Goal: Task Accomplishment & Management: Manage account settings

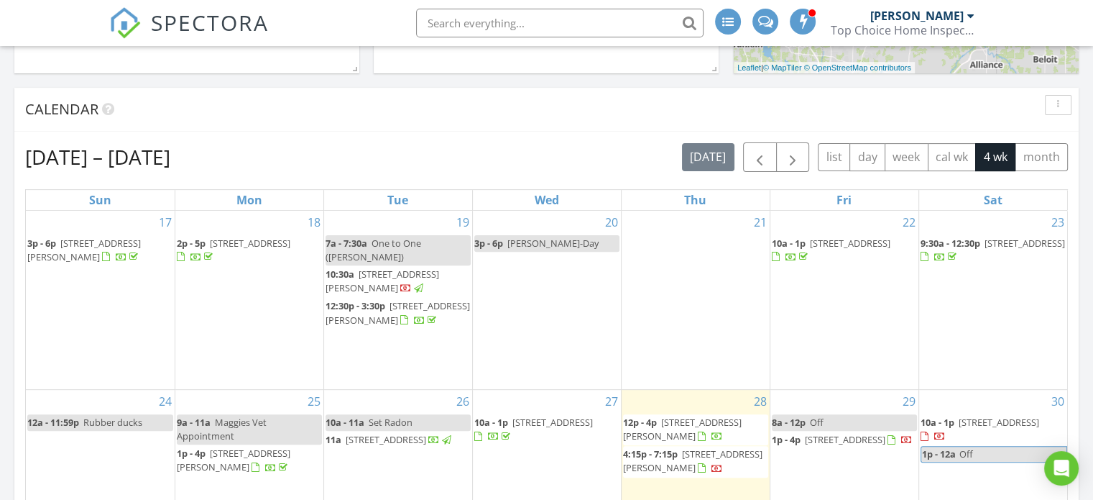
scroll to position [431, 0]
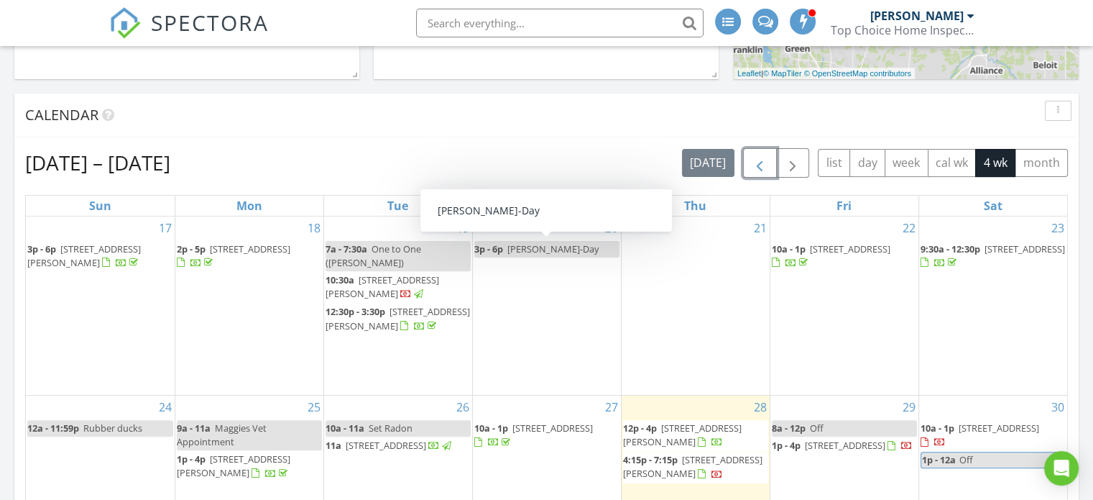
click at [758, 162] on span "button" at bounding box center [759, 163] width 17 height 17
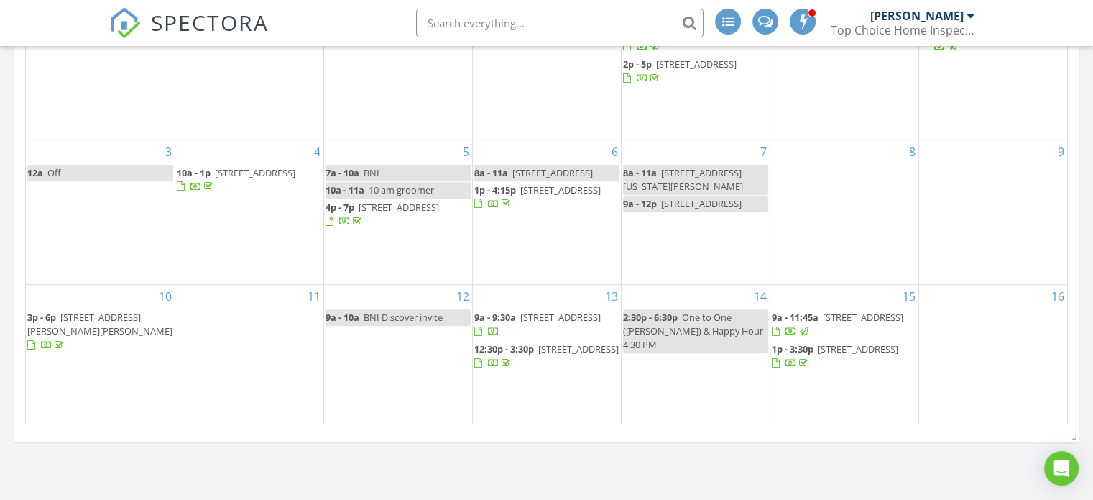
scroll to position [791, 0]
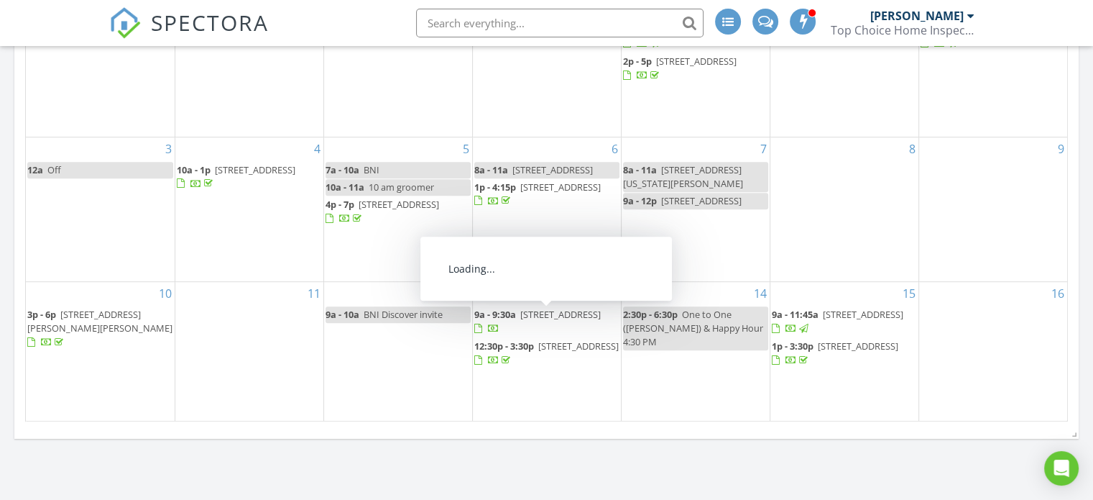
click at [548, 313] on span "3014 Canal Rd, Wooster 44691" at bounding box center [560, 314] width 81 height 13
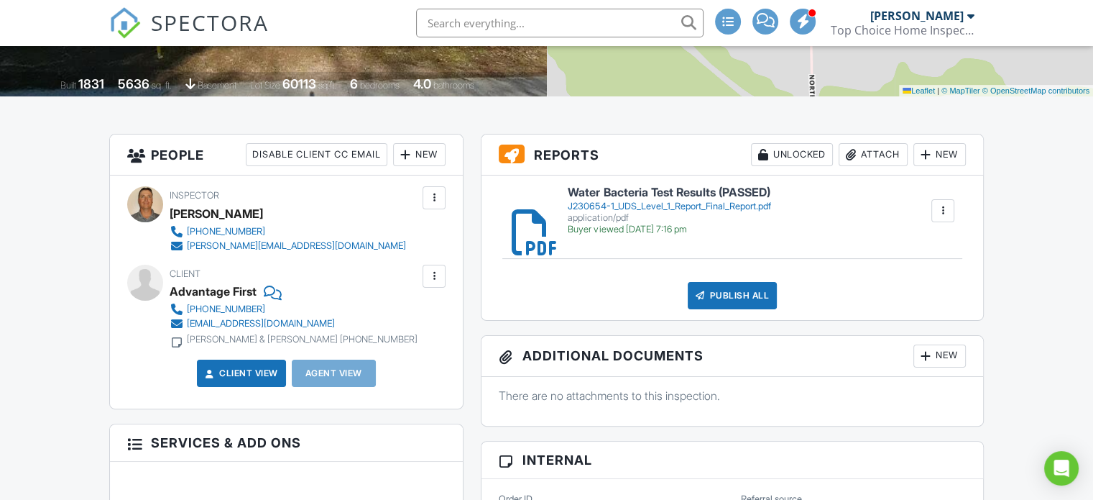
click at [871, 154] on div "Attach" at bounding box center [873, 154] width 69 height 23
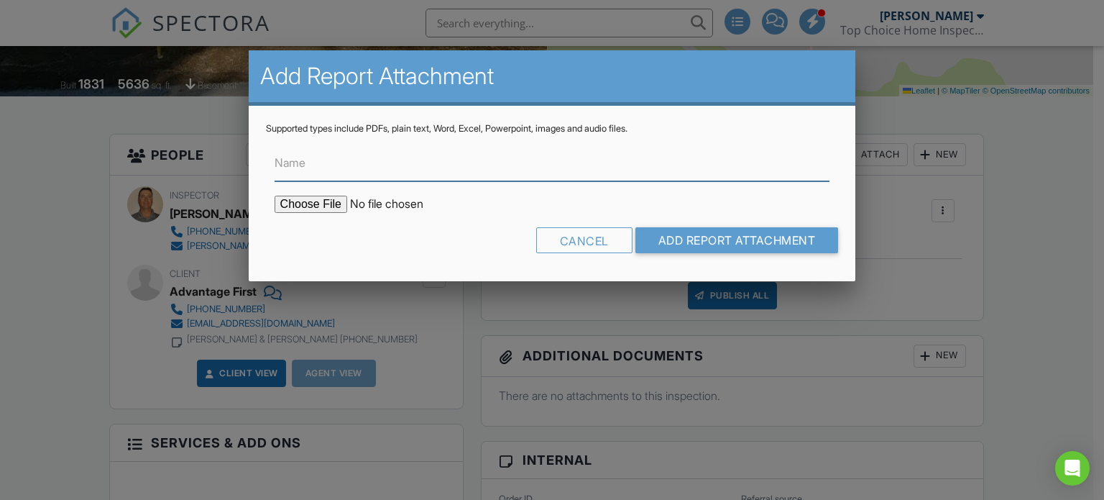
click at [332, 170] on input "Name" at bounding box center [553, 163] width 556 height 35
paste input "lead and Nitrate/Nitrite"
click at [329, 163] on input "lead and Nitrate/Nitrite" at bounding box center [553, 163] width 556 height 35
click at [280, 160] on input "lead, Nitrate/Nitrite" at bounding box center [553, 163] width 556 height 35
click at [400, 165] on input "Lead, Nitrate/Nitrite" at bounding box center [553, 163] width 556 height 35
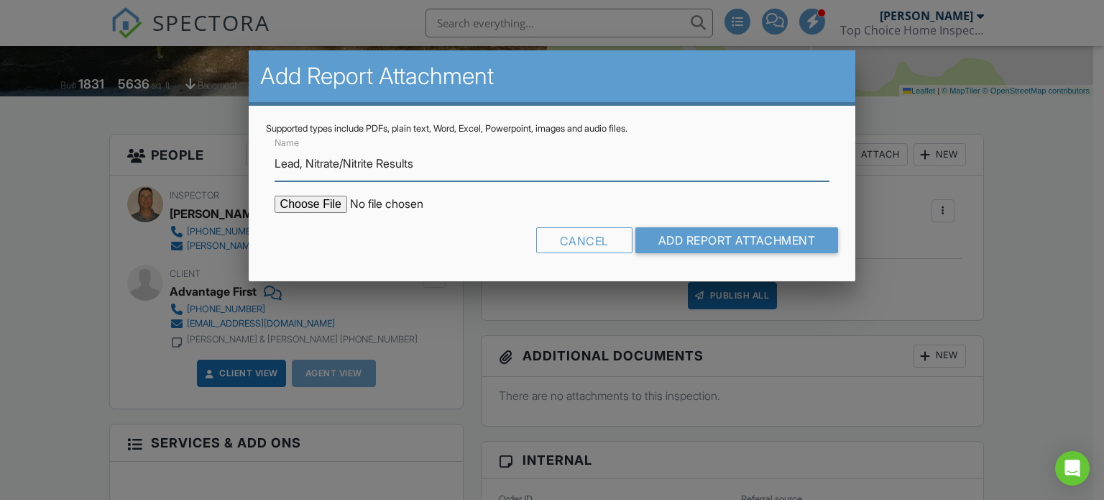
type input "Lead, Nitrate/Nitrite Results"
click at [323, 204] on input "file" at bounding box center [397, 204] width 244 height 17
type input "C:\fakepath\J230654-2 UDS Level 1 Report Final Report.pdf"
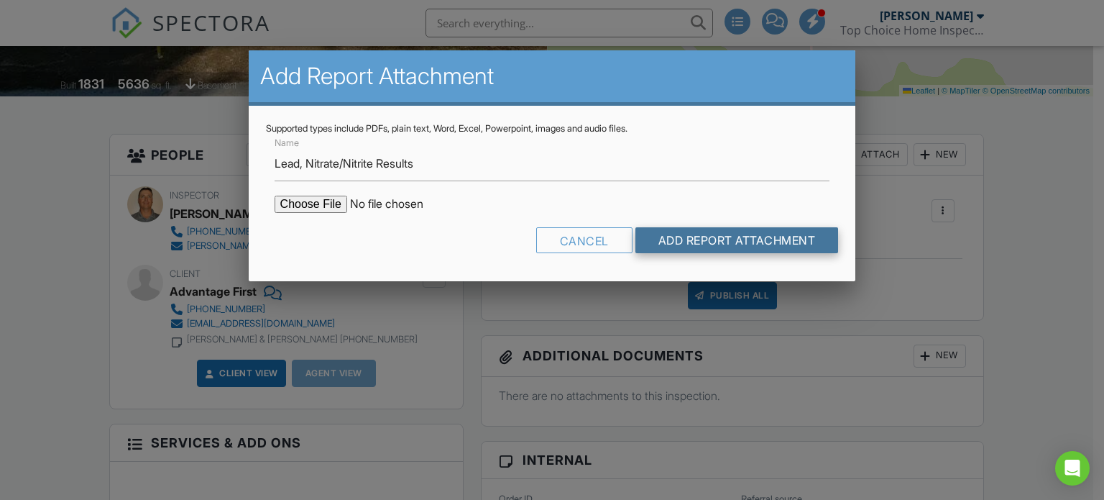
click at [699, 240] on input "Add Report Attachment" at bounding box center [736, 240] width 203 height 26
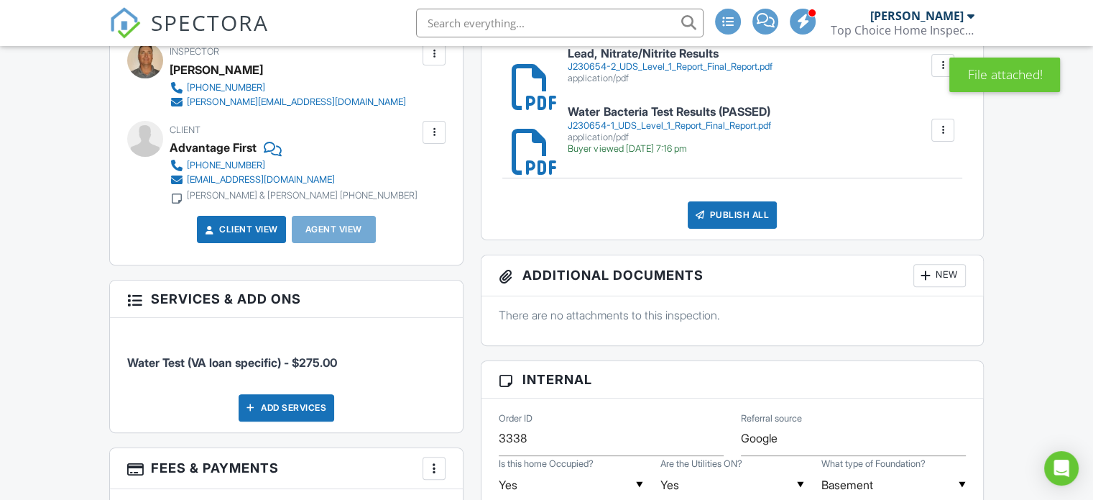
click at [943, 132] on div at bounding box center [943, 130] width 14 height 14
click at [610, 196] on div "Lead, Nitrate/Nitrite Results J230654-2_UDS_Level_1_Report_Final_Report.pdf app…" at bounding box center [733, 135] width 502 height 207
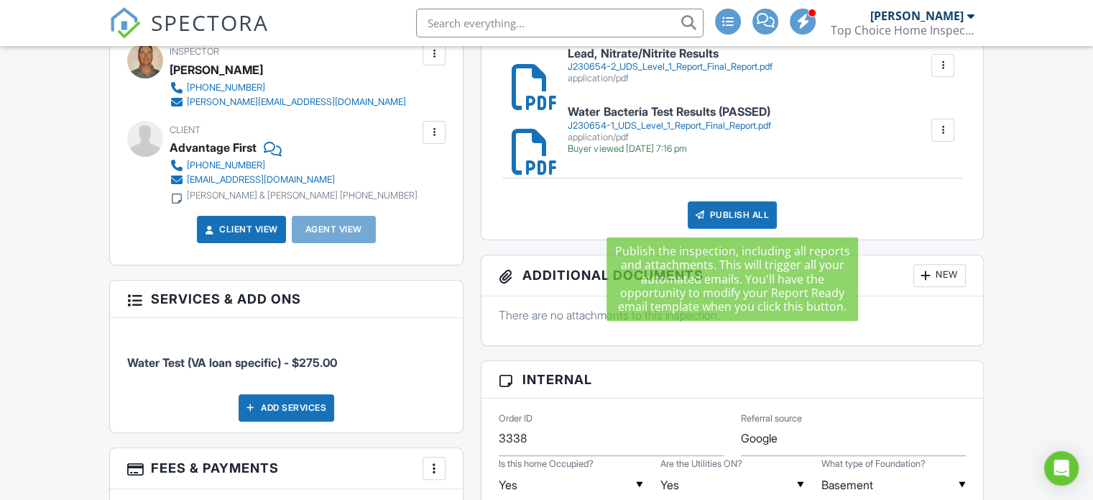
click at [730, 212] on div "Publish All" at bounding box center [733, 214] width 90 height 27
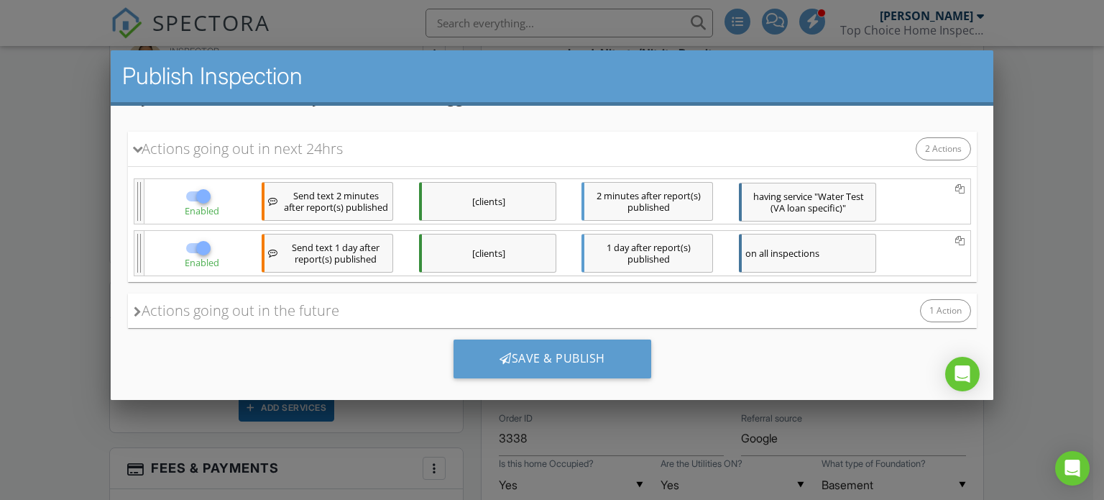
scroll to position [155, 0]
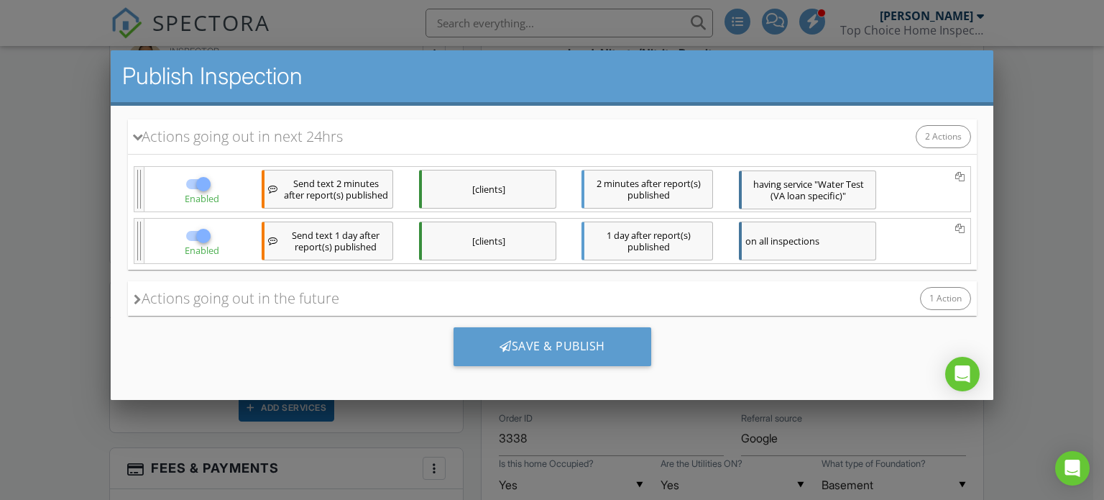
click at [203, 172] on div at bounding box center [202, 183] width 24 height 24
checkbox input "false"
click at [196, 232] on div at bounding box center [202, 235] width 24 height 24
checkbox input "false"
click at [203, 290] on div "Actions going out in the future" at bounding box center [236, 298] width 206 height 22
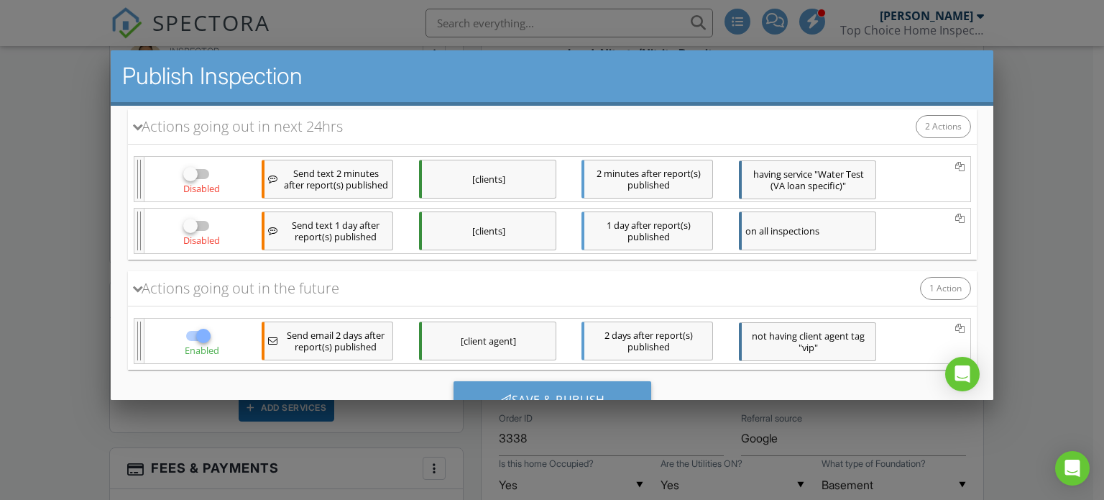
click at [203, 336] on div at bounding box center [202, 335] width 24 height 24
checkbox input "false"
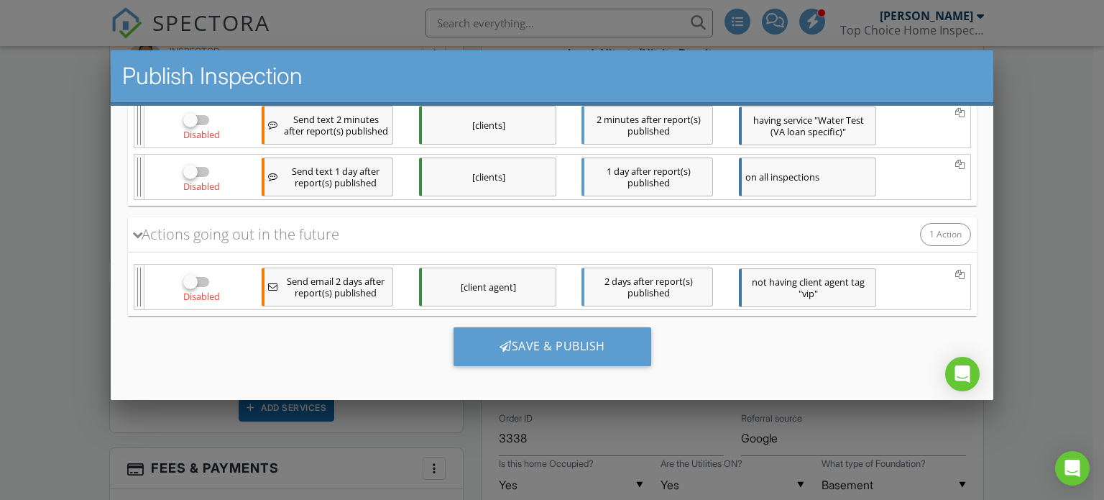
scroll to position [218, 0]
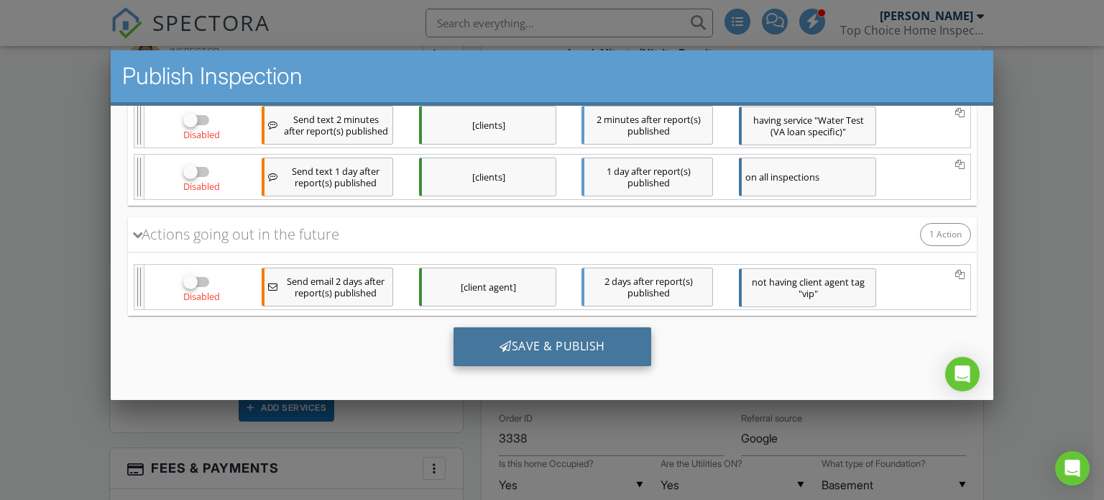
click at [517, 336] on div "Save & Publish" at bounding box center [552, 345] width 198 height 39
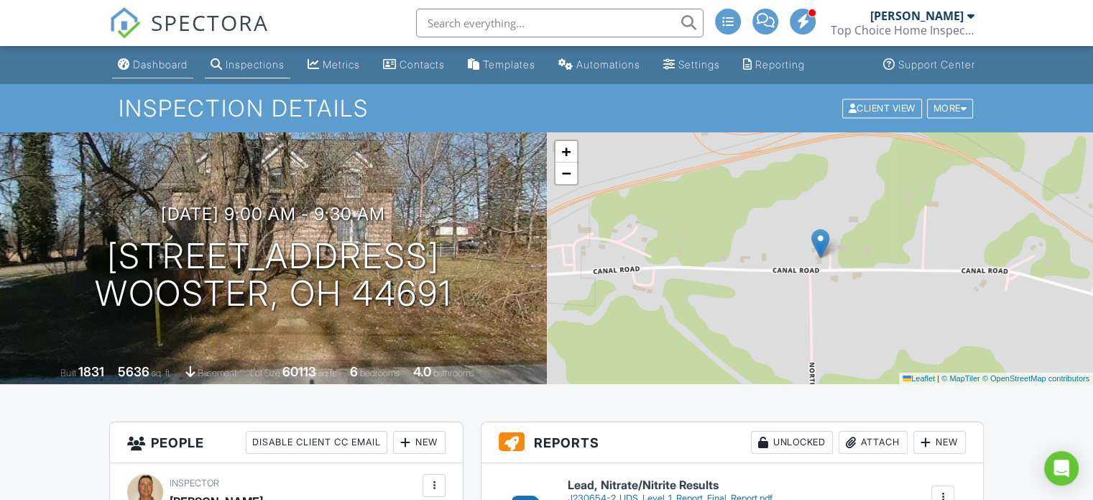
click at [162, 67] on div "Dashboard" at bounding box center [160, 64] width 55 height 12
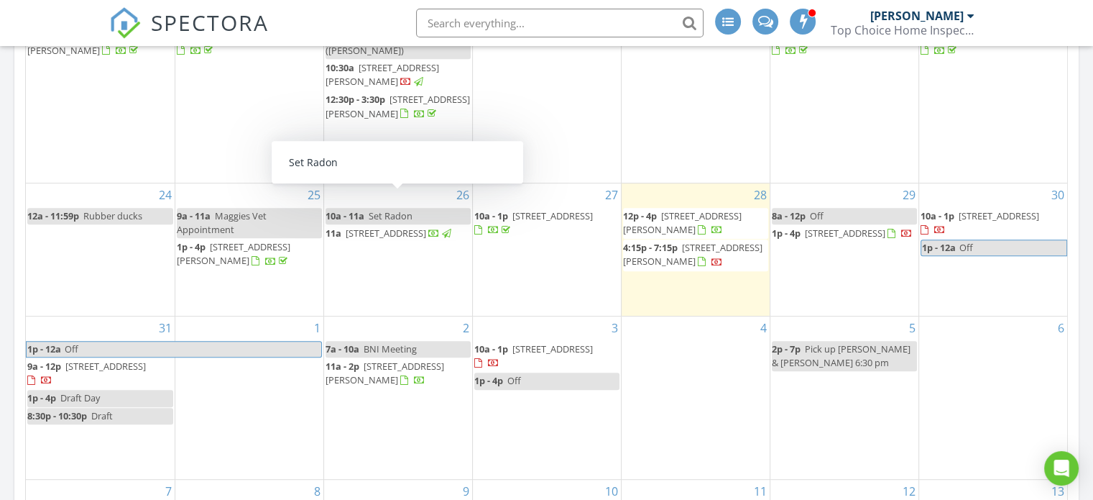
scroll to position [647, 0]
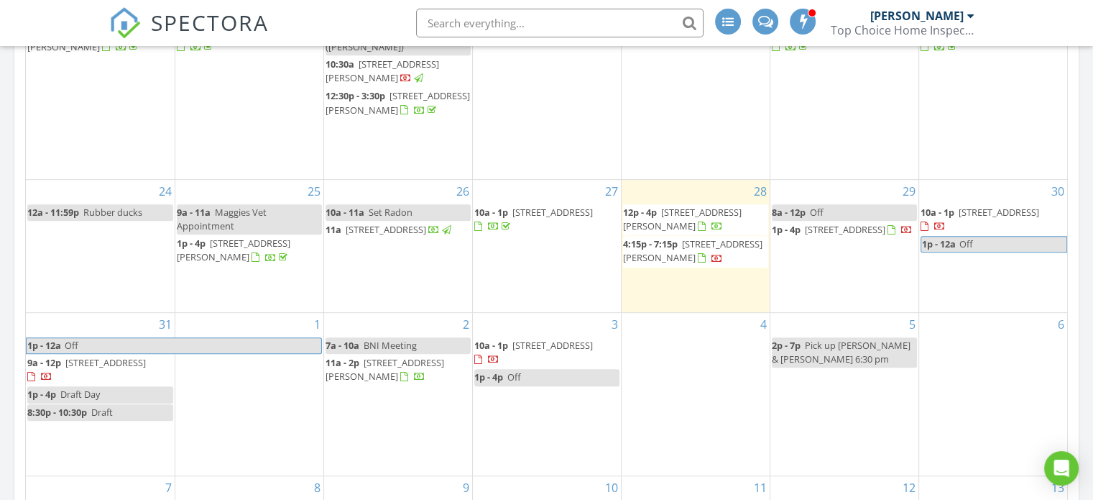
click at [707, 206] on span "[STREET_ADDRESS][PERSON_NAME]" at bounding box center [682, 219] width 119 height 27
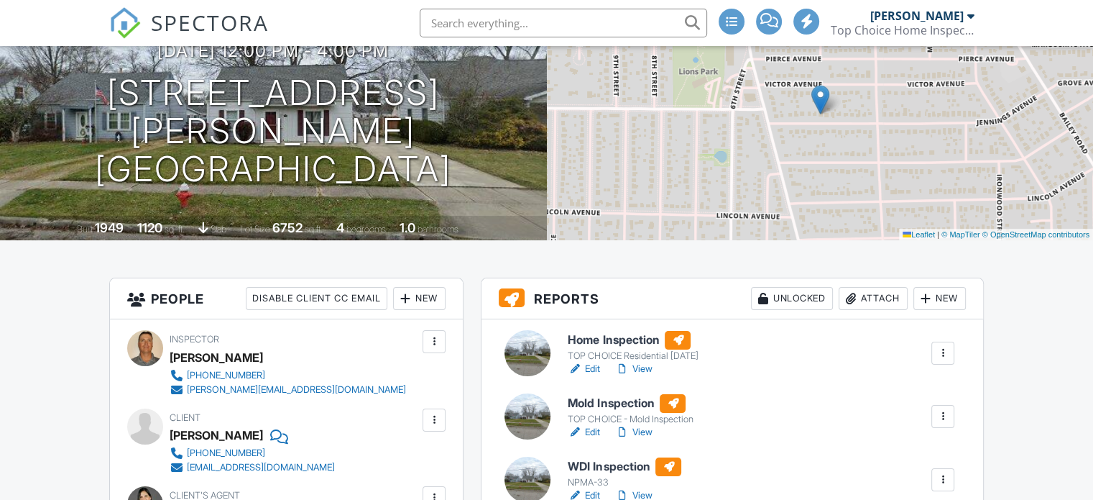
scroll to position [144, 0]
